Goal: Task Accomplishment & Management: Use online tool/utility

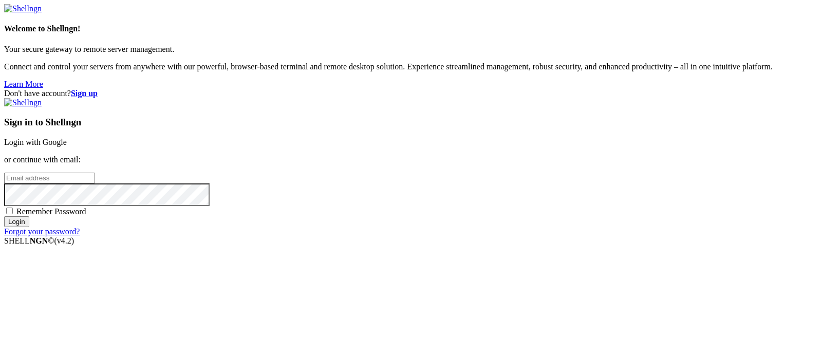
click at [67, 138] on link "Login with Google" at bounding box center [35, 142] width 63 height 9
